Goal: Navigation & Orientation: Find specific page/section

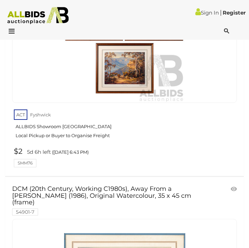
scroll to position [11699, 0]
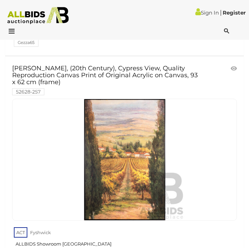
scroll to position [12174, 0]
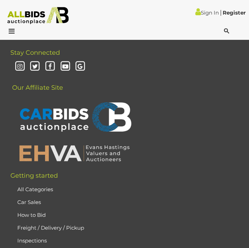
click at [12, 32] on icon at bounding box center [9, 31] width 9 height 7
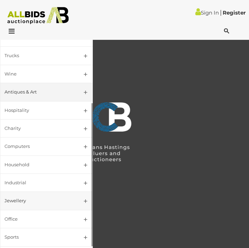
click at [65, 204] on div "Jewellery" at bounding box center [38, 201] width 67 height 8
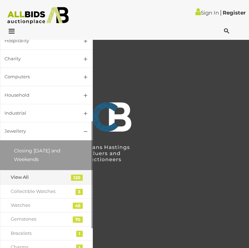
click at [42, 179] on div "View All" at bounding box center [41, 177] width 61 height 8
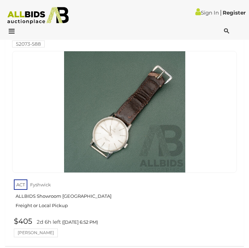
scroll to position [6675, 0]
